Goal: Transaction & Acquisition: Purchase product/service

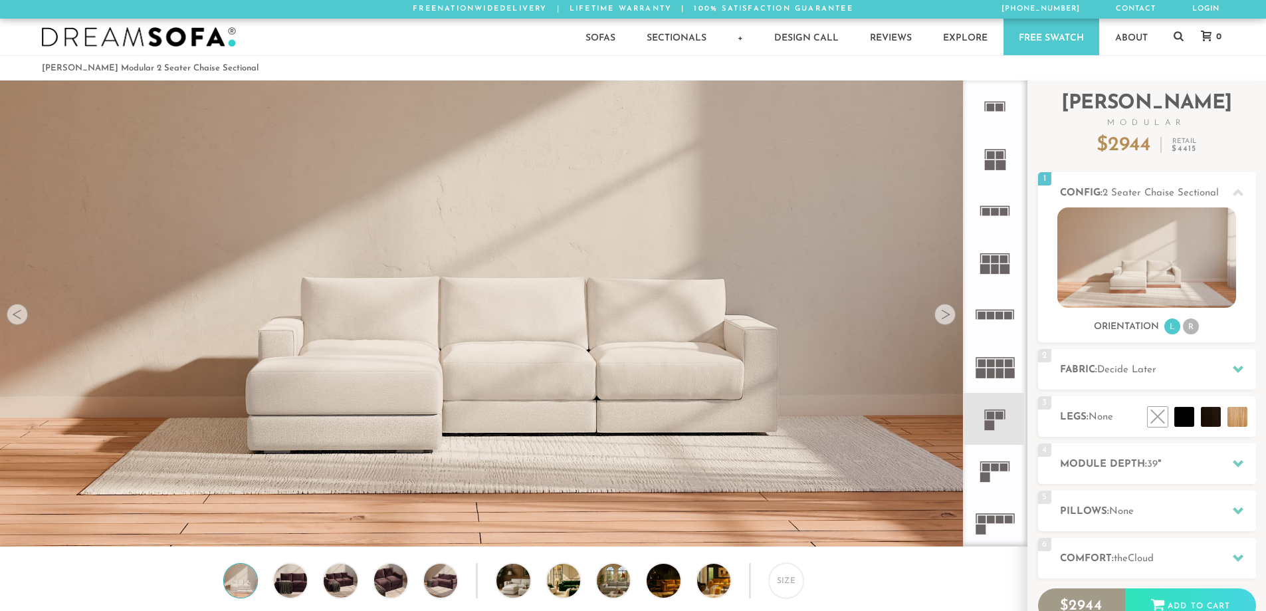
click at [943, 313] on div at bounding box center [945, 314] width 21 height 21
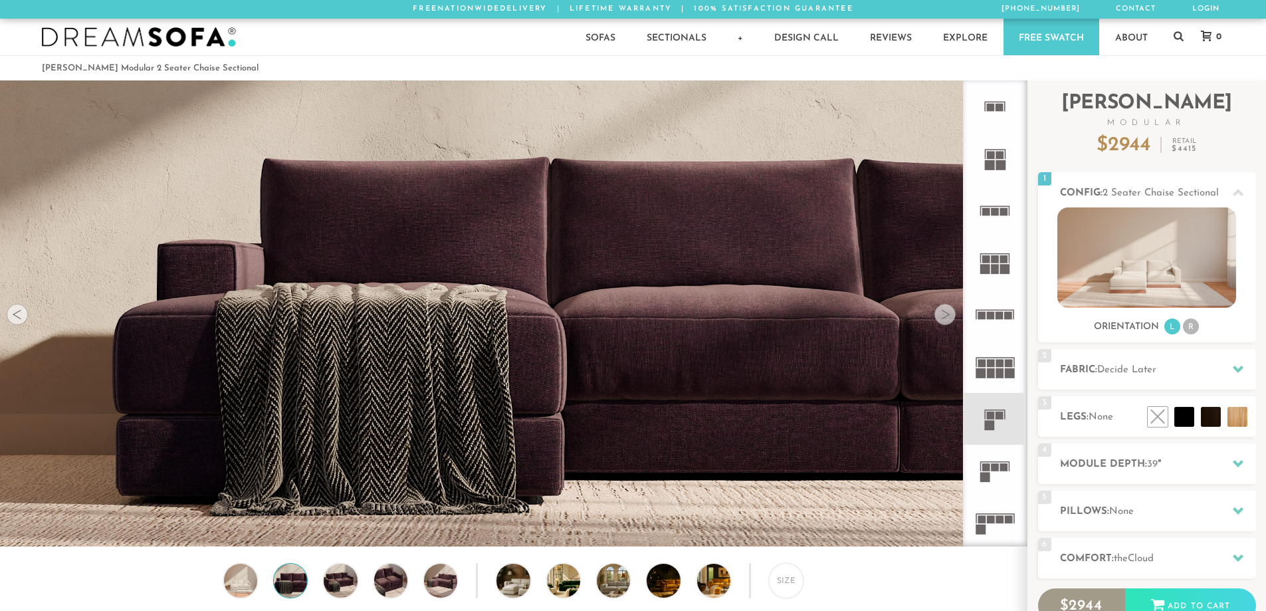
click at [15, 314] on div at bounding box center [17, 314] width 21 height 21
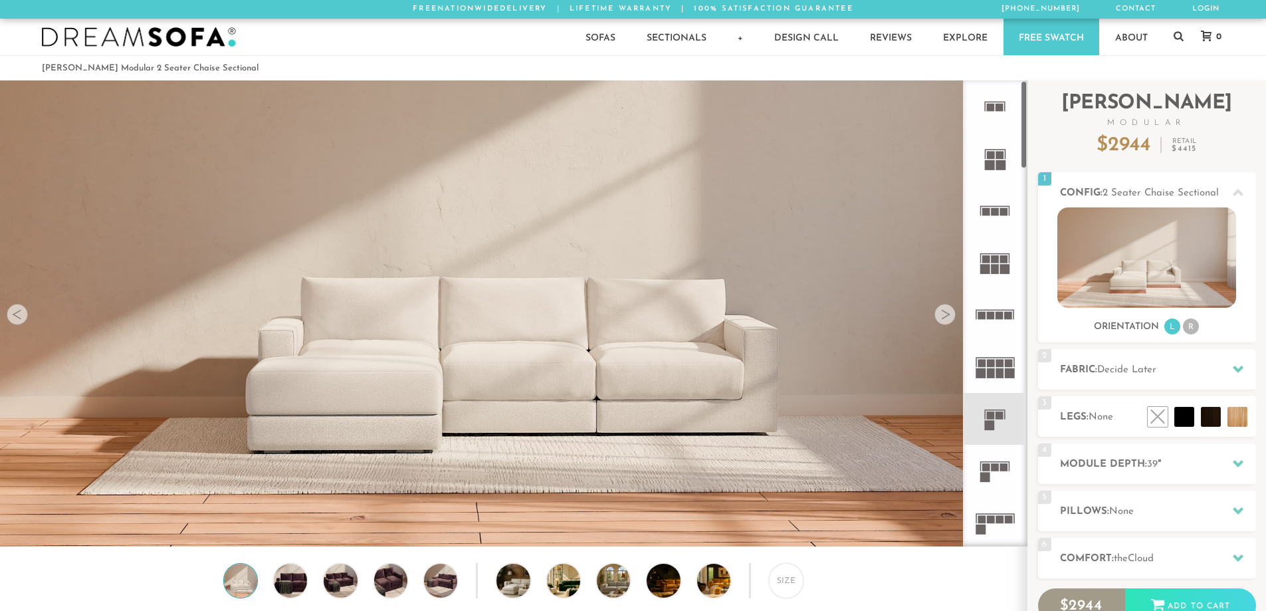
click at [990, 158] on rect at bounding box center [991, 155] width 8 height 8
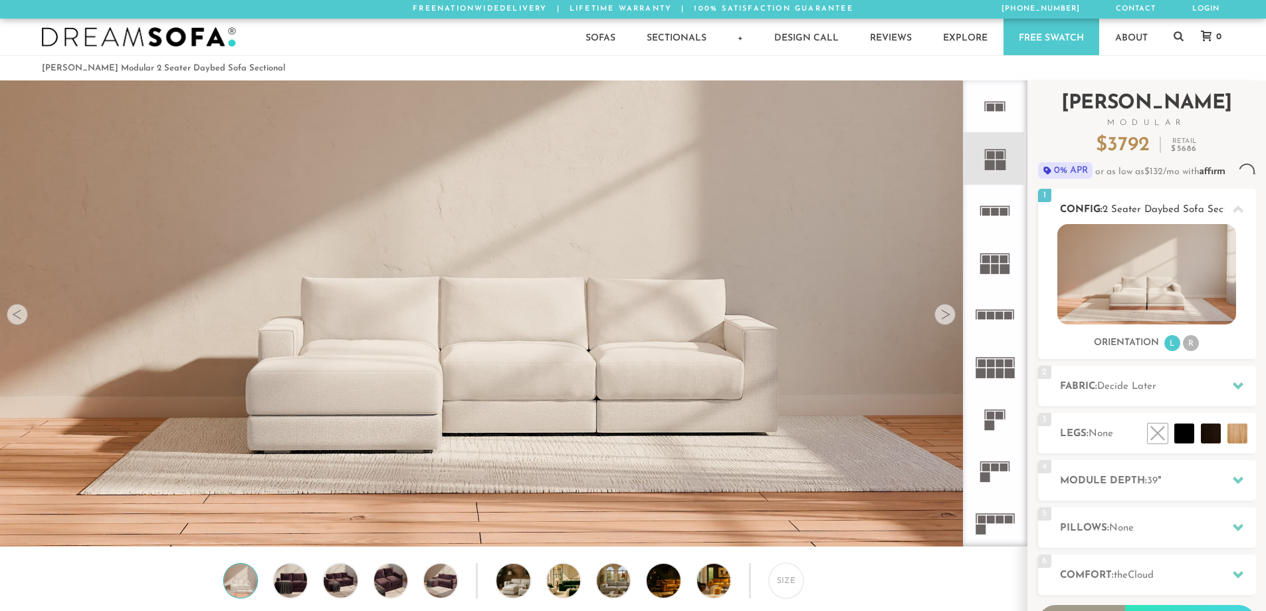
click at [1155, 290] on img at bounding box center [1147, 274] width 179 height 100
click at [994, 211] on rect at bounding box center [996, 211] width 8 height 8
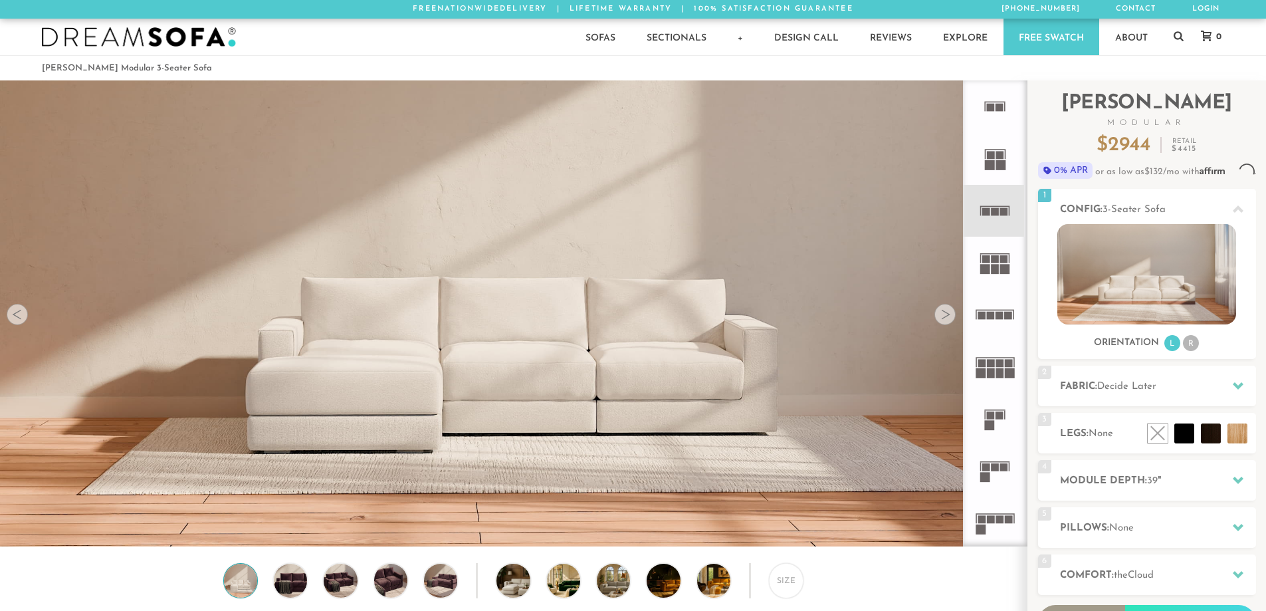
click at [1002, 258] on rect at bounding box center [1004, 259] width 8 height 8
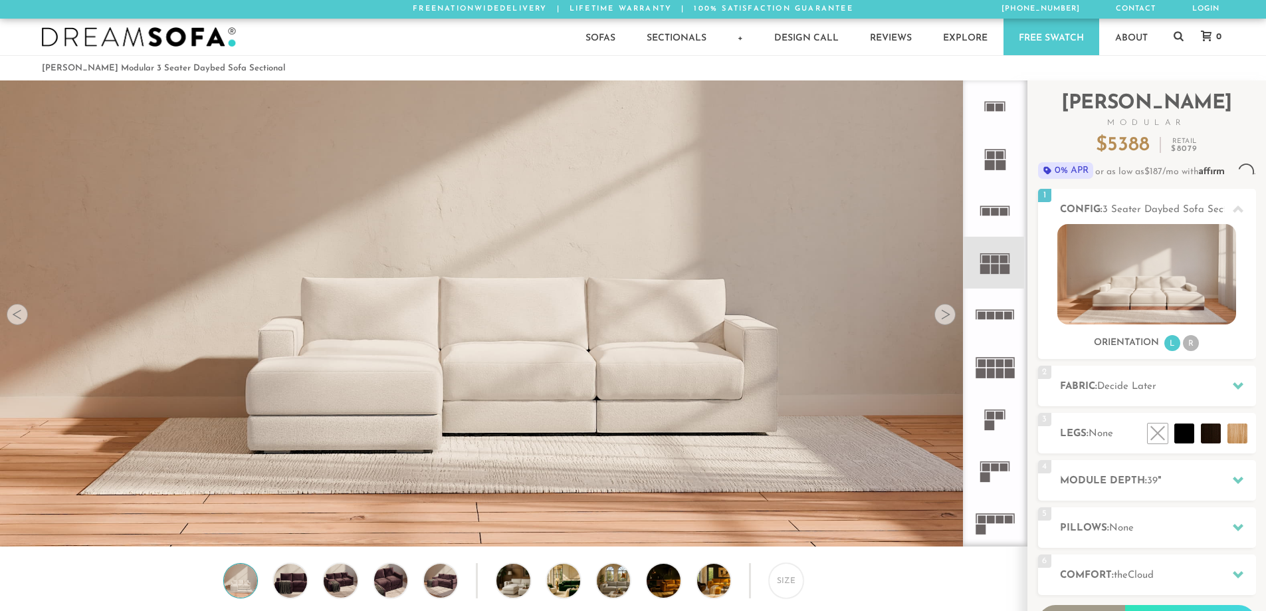
click at [996, 421] on icon at bounding box center [995, 419] width 52 height 52
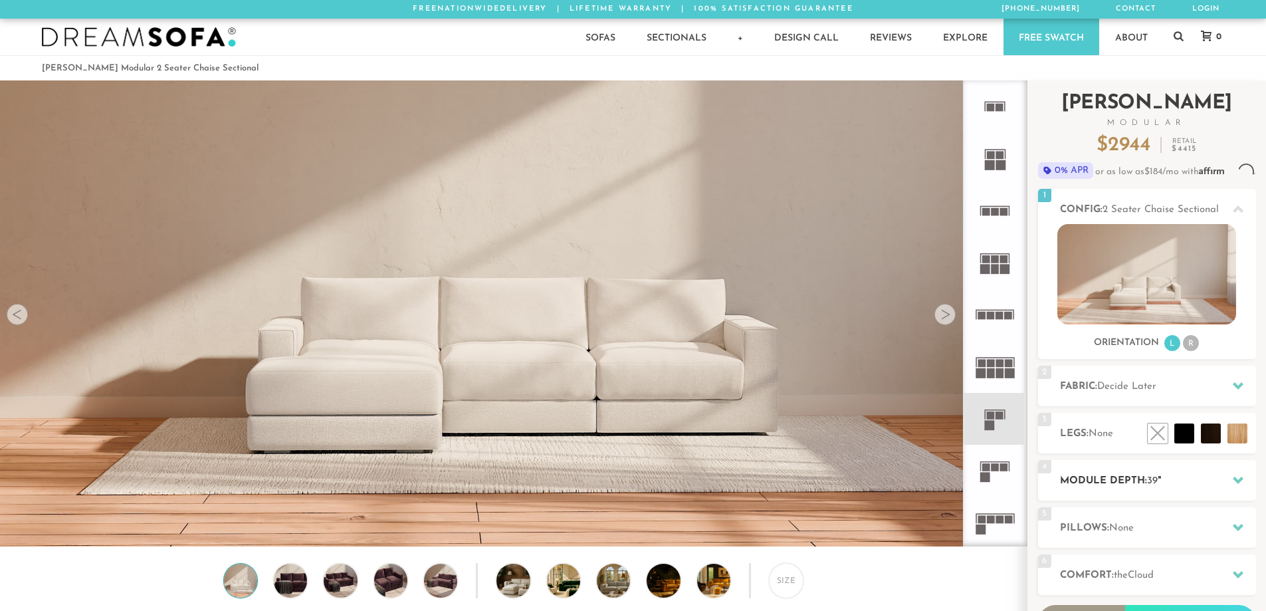
click at [1151, 489] on h2 "Module Depth: 39 "" at bounding box center [1158, 480] width 196 height 15
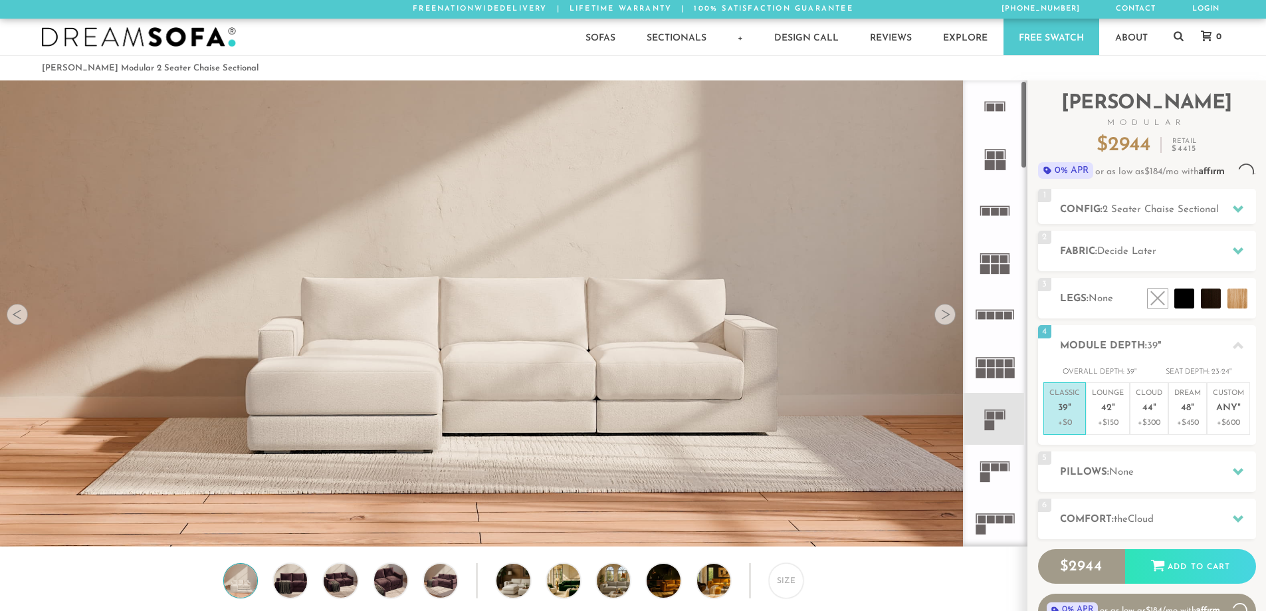
click at [987, 473] on rect at bounding box center [985, 478] width 10 height 10
click at [949, 319] on div at bounding box center [945, 314] width 21 height 21
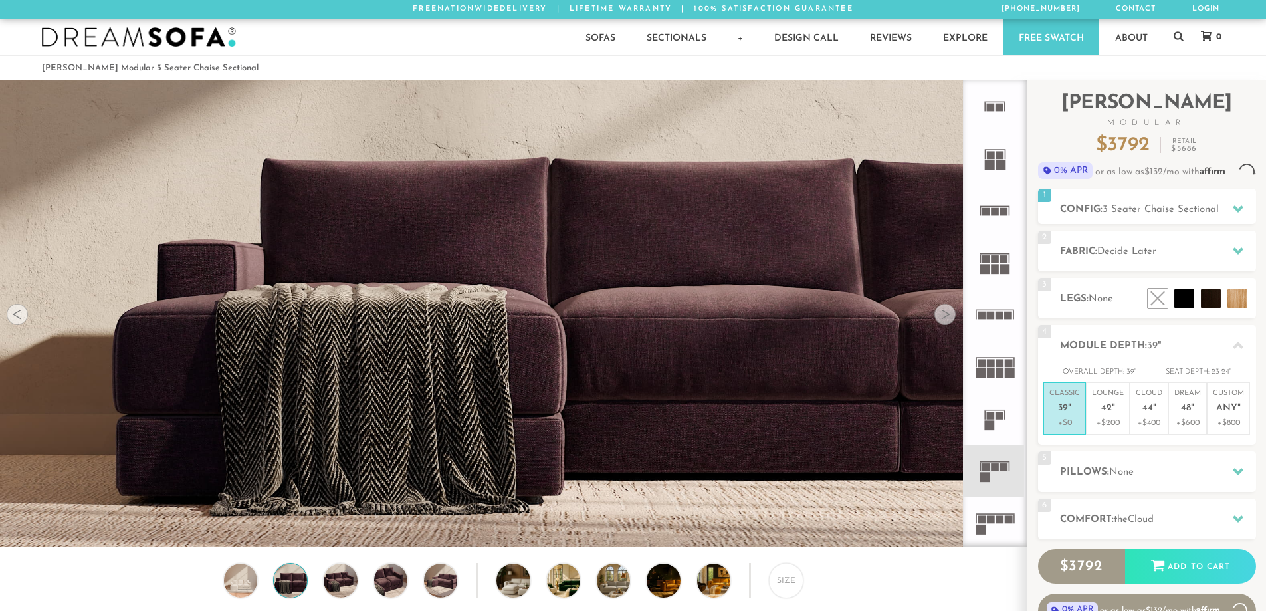
click at [949, 318] on div at bounding box center [945, 314] width 21 height 21
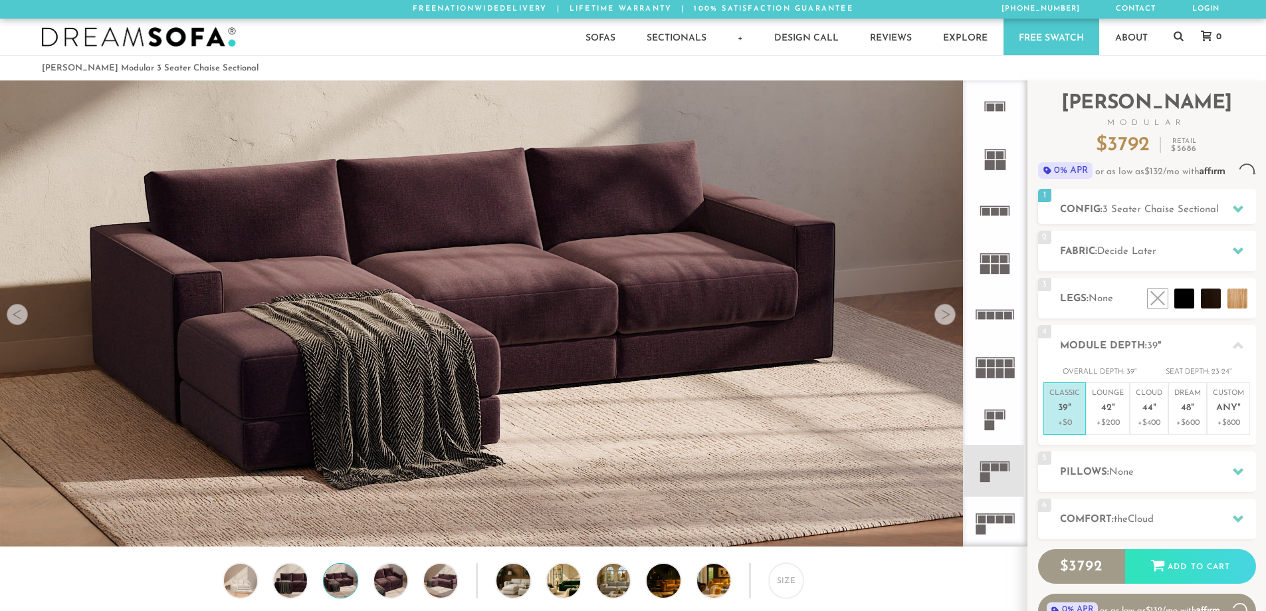
click at [949, 318] on div at bounding box center [945, 314] width 21 height 21
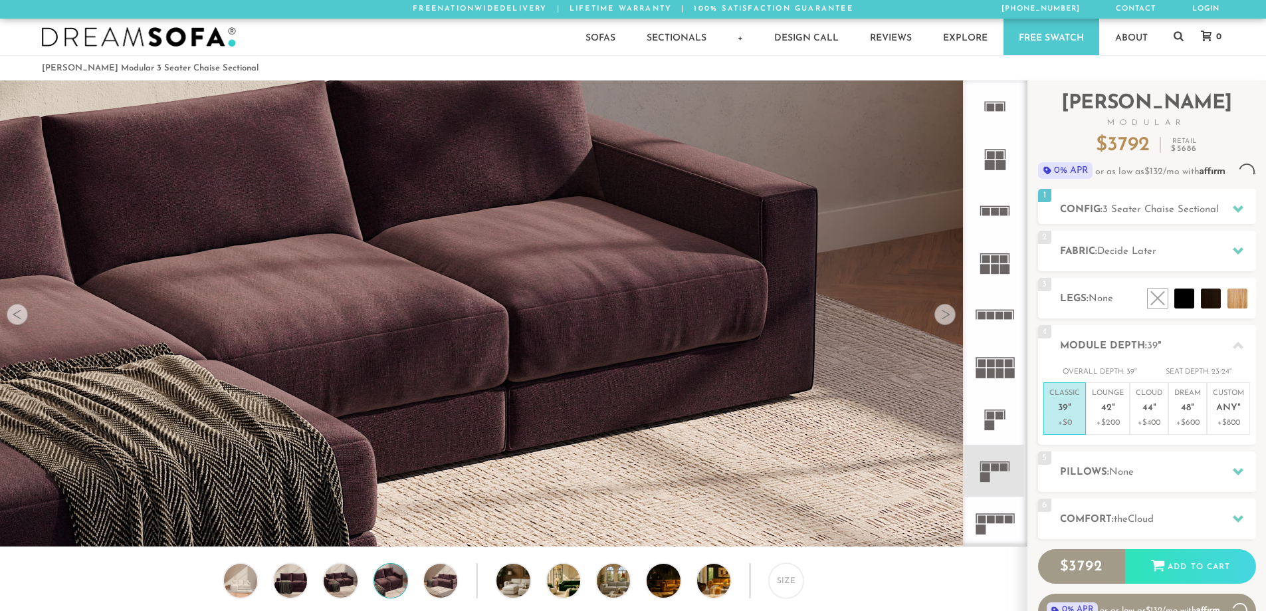
click at [949, 318] on div at bounding box center [945, 314] width 21 height 21
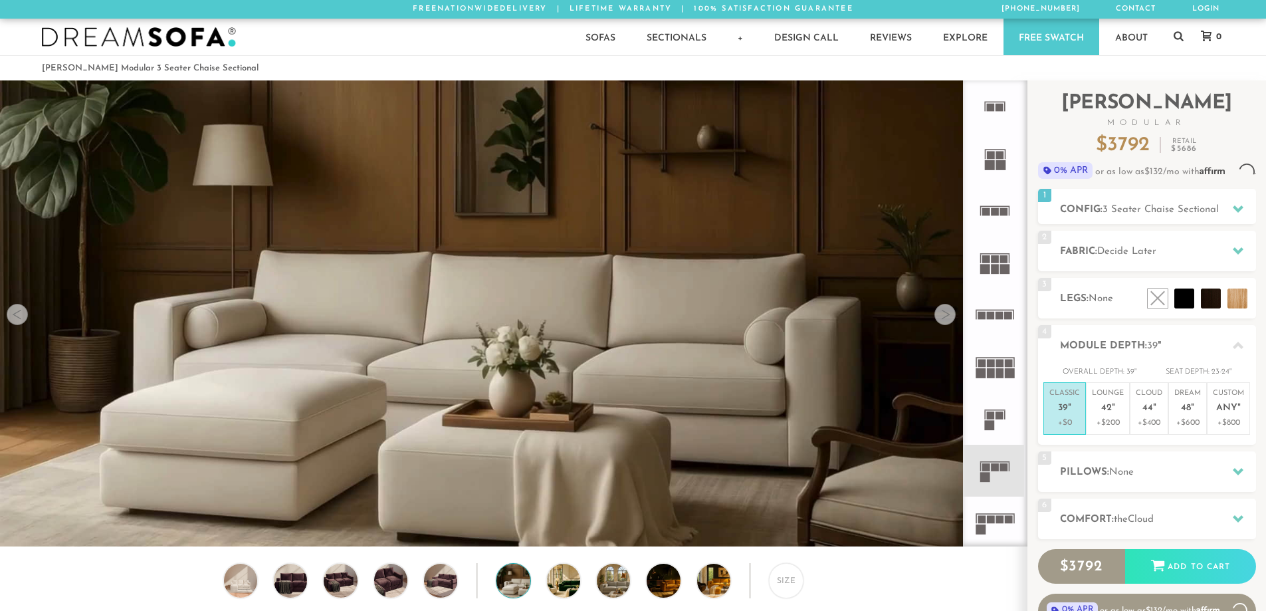
click at [949, 318] on div at bounding box center [945, 314] width 21 height 21
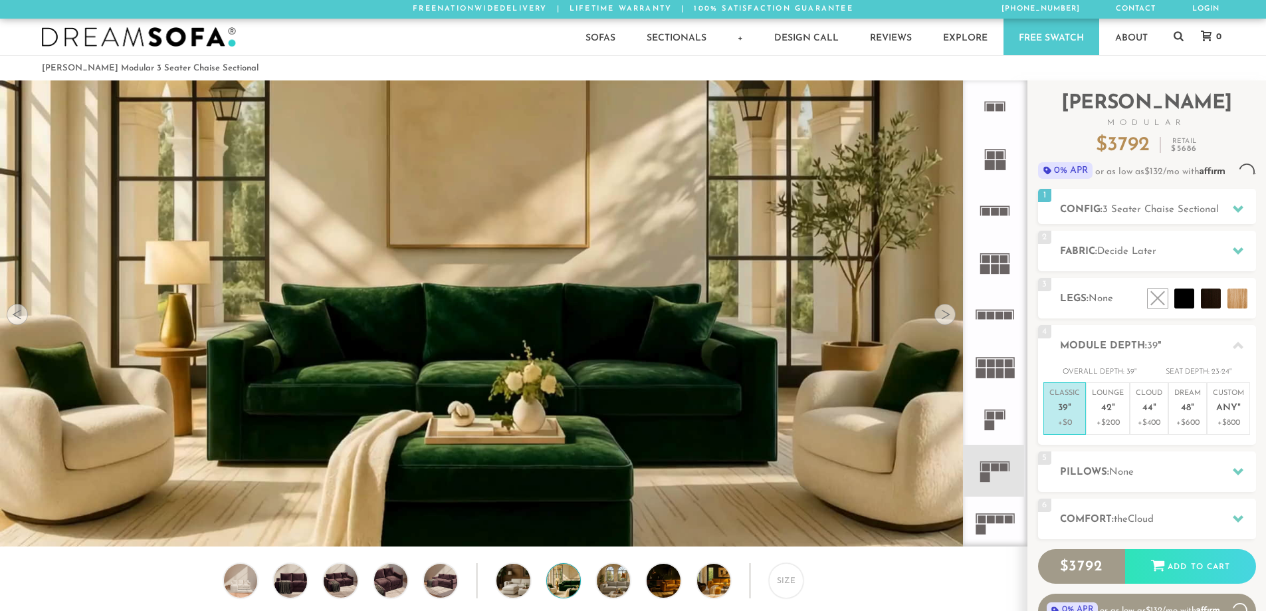
click at [949, 318] on div at bounding box center [945, 314] width 21 height 21
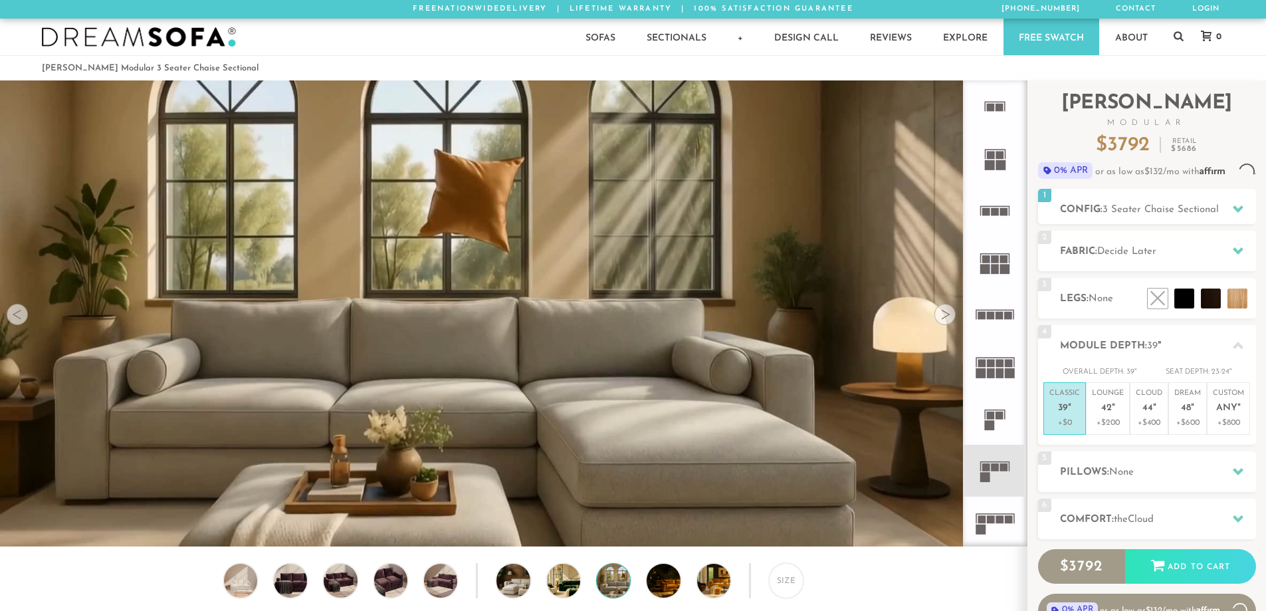
click at [949, 318] on div at bounding box center [945, 314] width 21 height 21
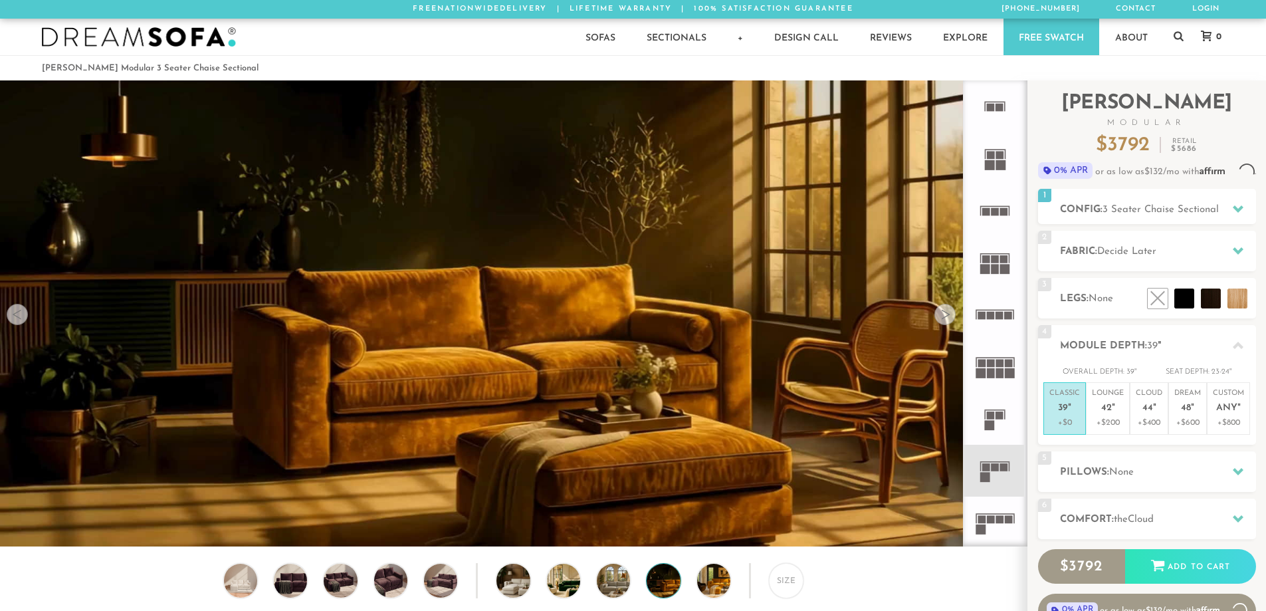
click at [949, 318] on div at bounding box center [945, 314] width 21 height 21
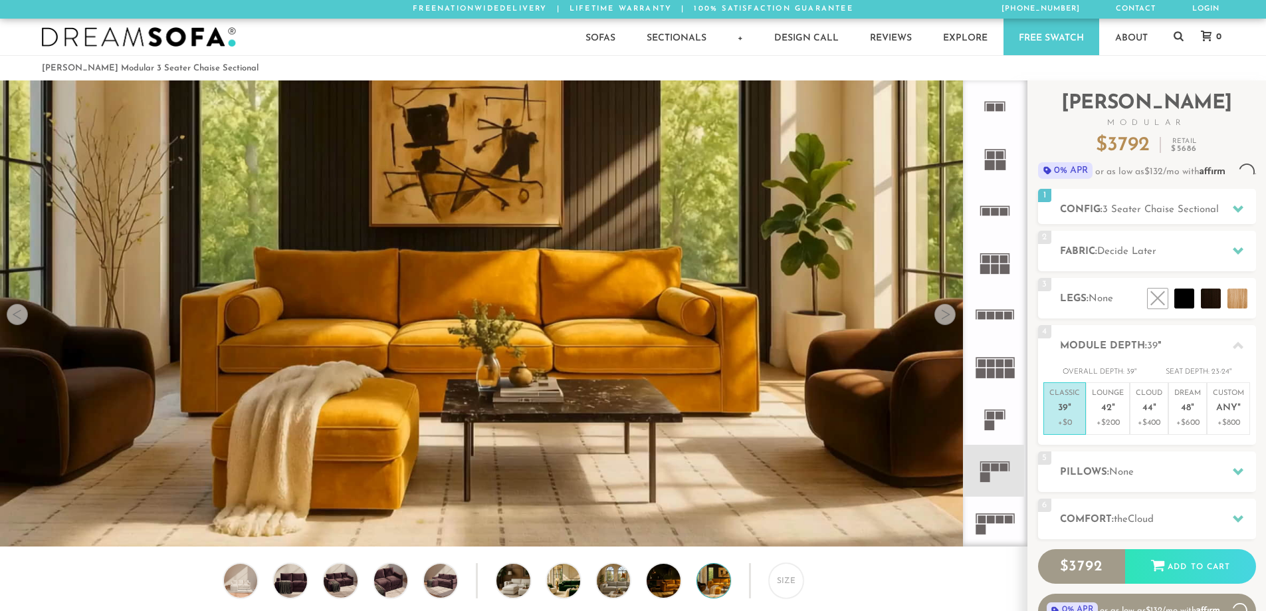
click at [949, 318] on div at bounding box center [945, 314] width 21 height 21
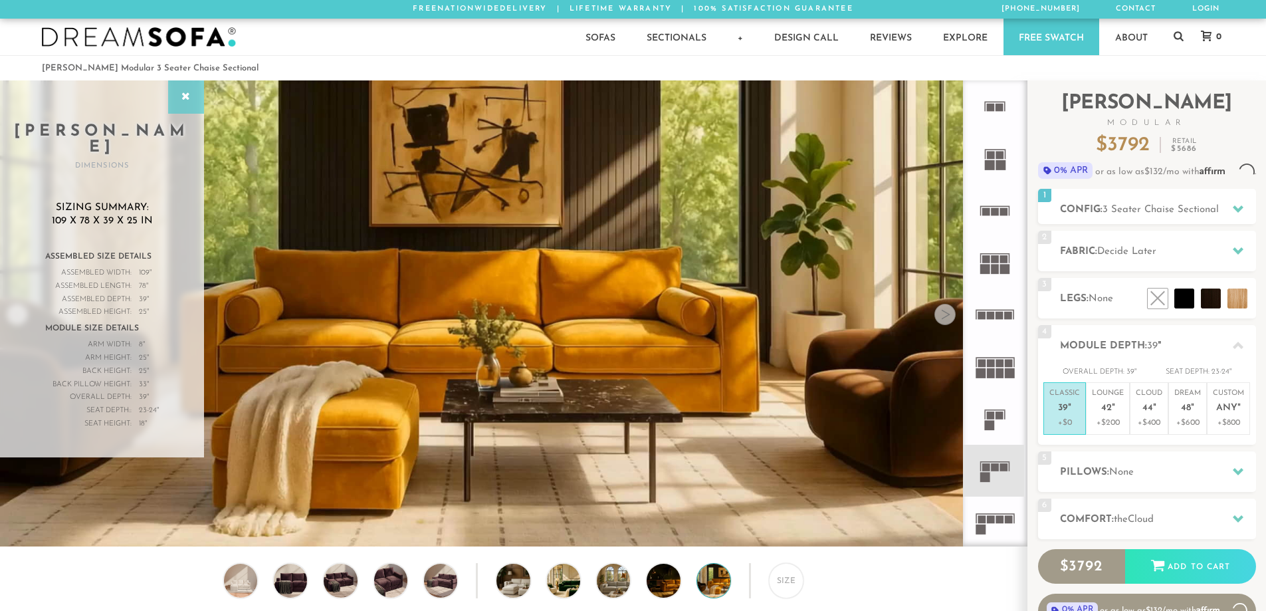
click at [196, 96] on div at bounding box center [186, 96] width 36 height 33
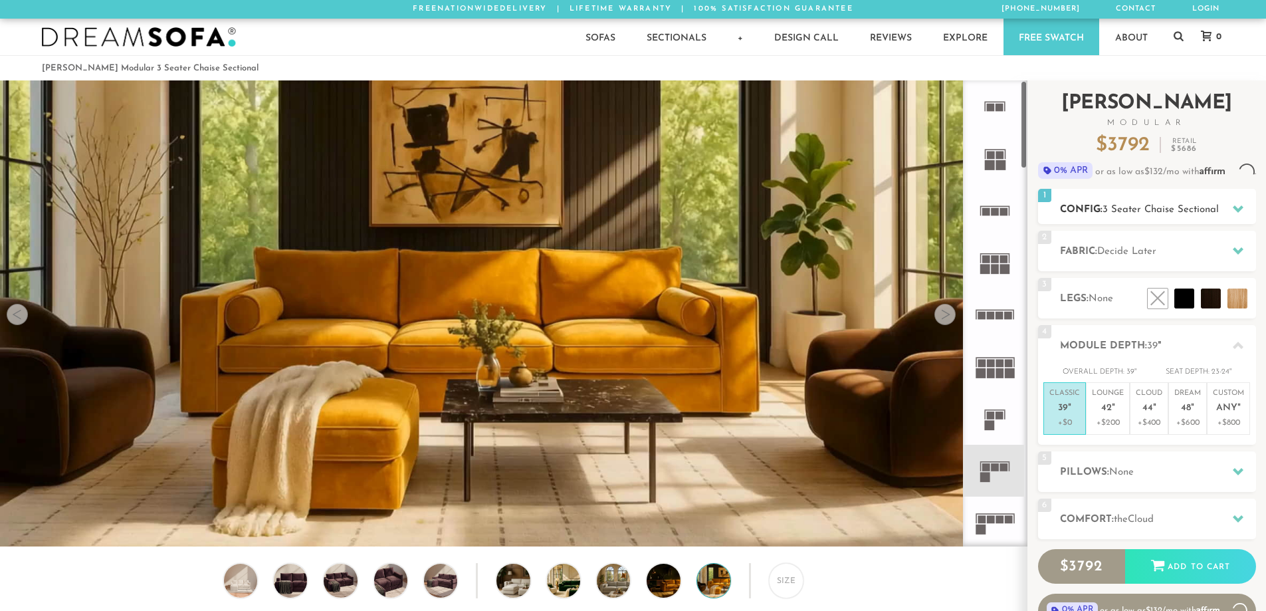
click at [1232, 216] on div at bounding box center [1238, 208] width 28 height 27
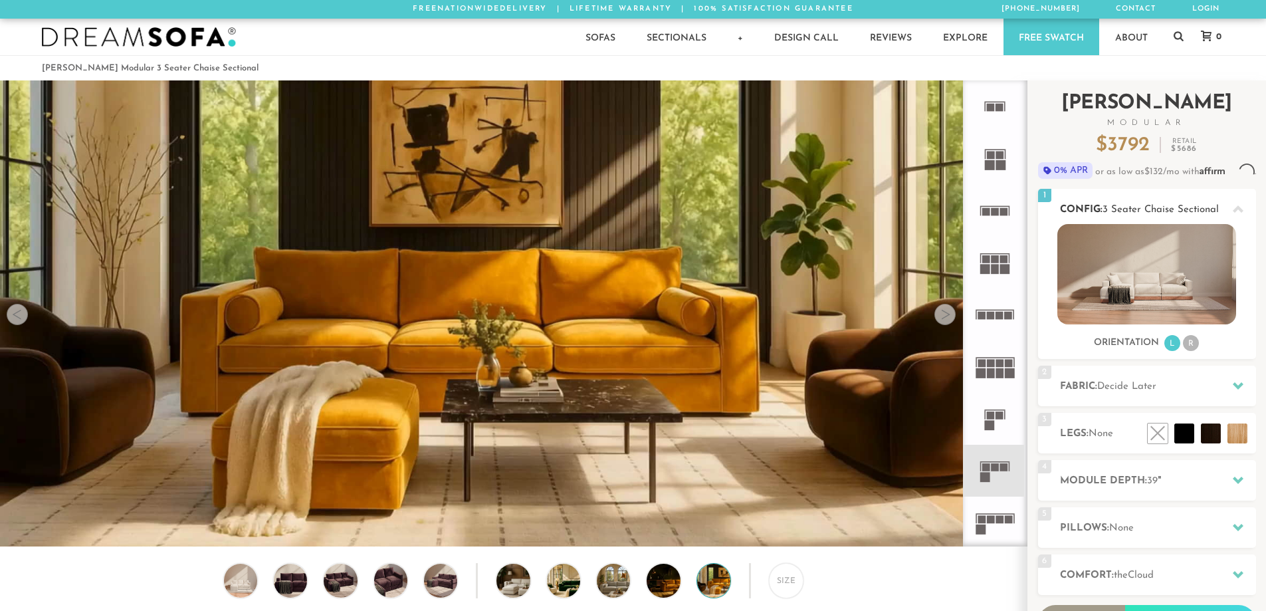
click at [1193, 351] on li "R" at bounding box center [1191, 343] width 16 height 16
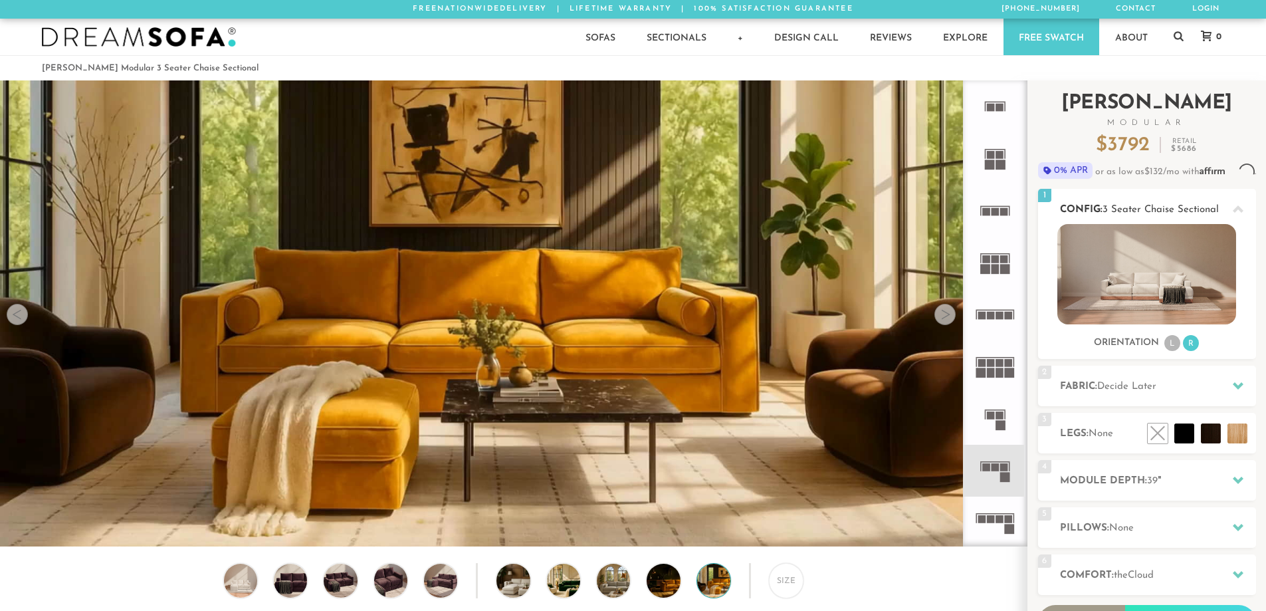
click at [1171, 351] on li "L" at bounding box center [1173, 343] width 16 height 16
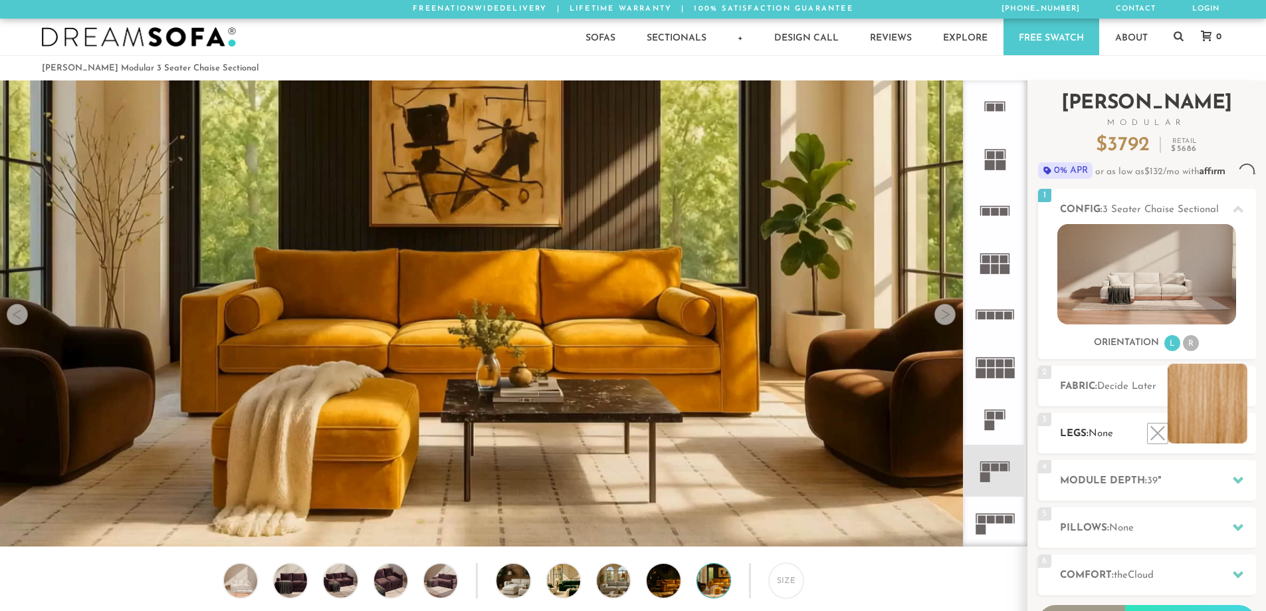
click at [1232, 443] on li at bounding box center [1208, 404] width 80 height 80
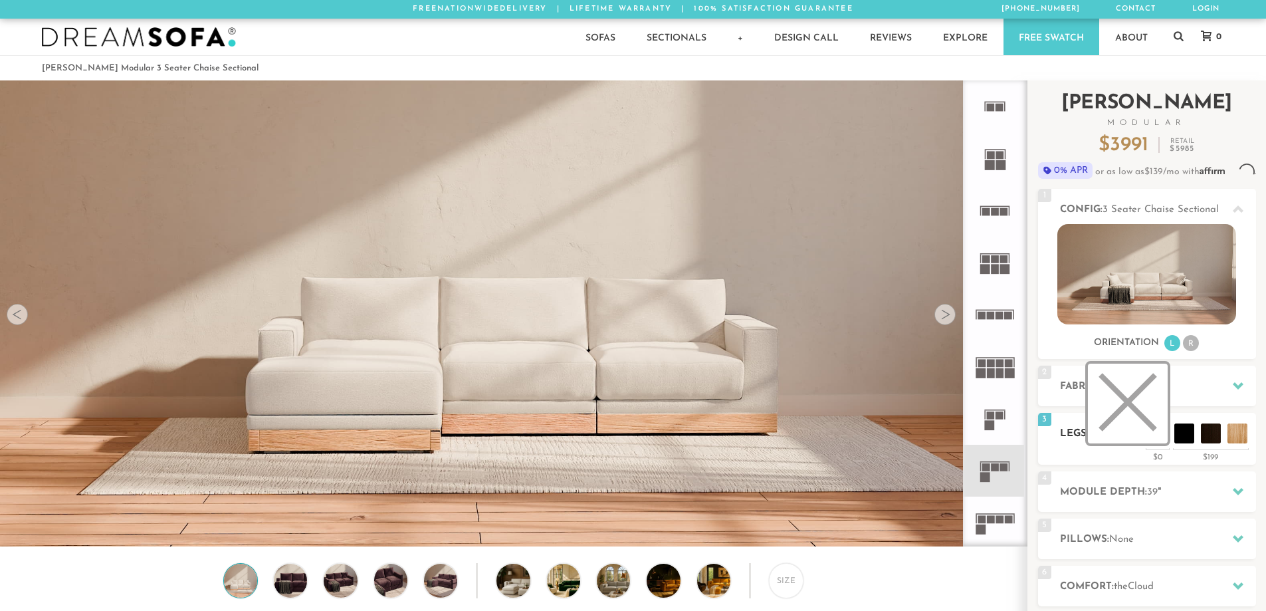
click at [1159, 443] on li at bounding box center [1128, 404] width 80 height 80
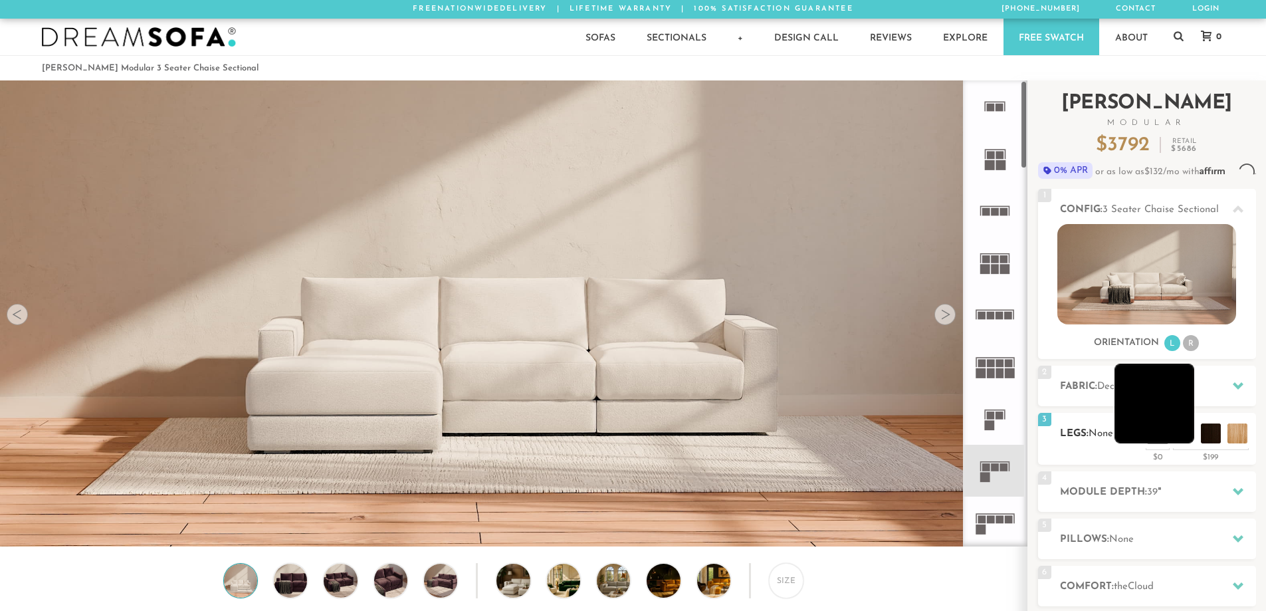
click at [1175, 443] on li at bounding box center [1155, 404] width 80 height 80
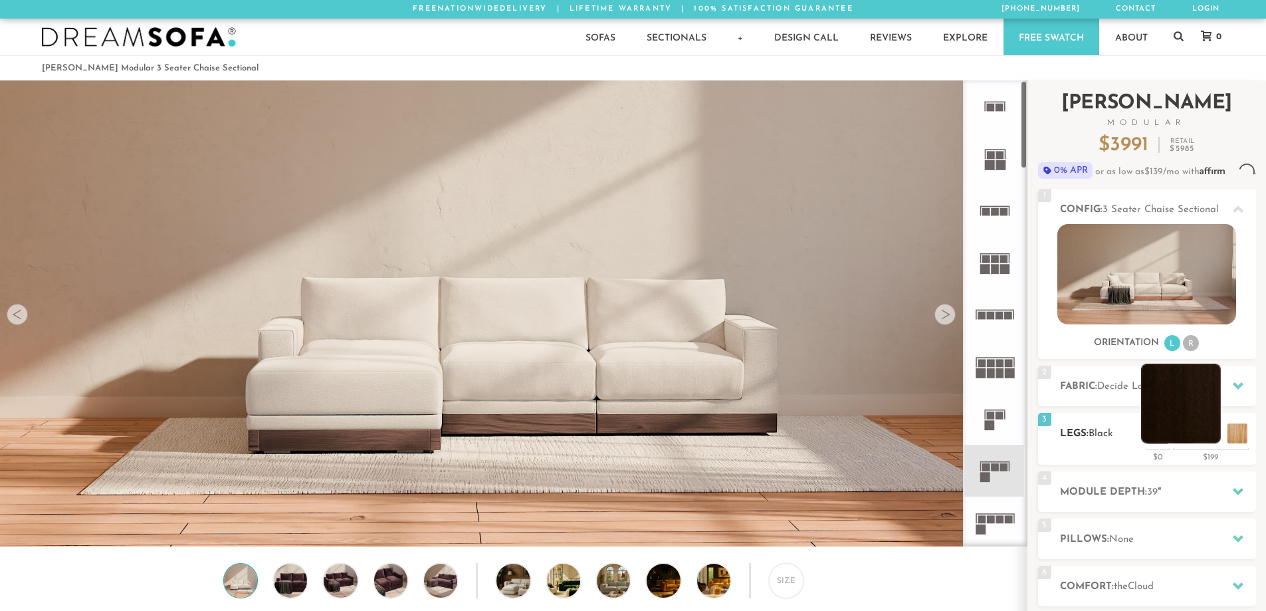
click at [1207, 443] on li at bounding box center [1181, 404] width 80 height 80
